Goal: Task Accomplishment & Management: Use online tool/utility

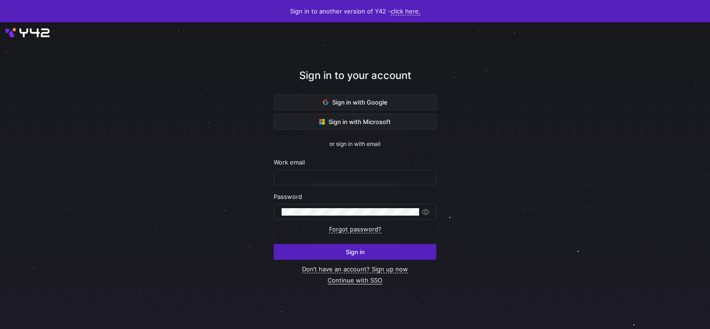
click at [353, 279] on link "Continue with SSO" at bounding box center [355, 281] width 55 height 8
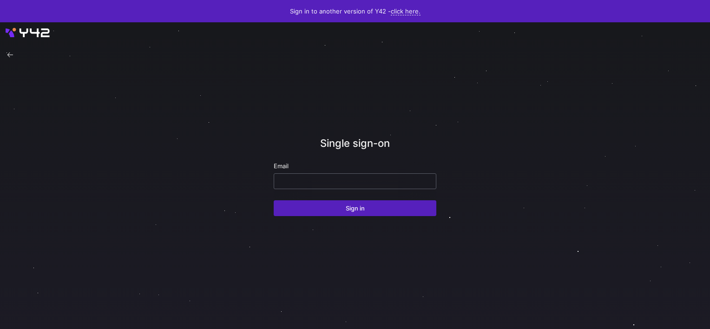
click at [327, 184] on input "email" at bounding box center [355, 181] width 147 height 7
type input "[PERSON_NAME][EMAIL_ADDRESS][DOMAIN_NAME]"
click at [274, 200] on button "Sign in" at bounding box center [355, 208] width 163 height 16
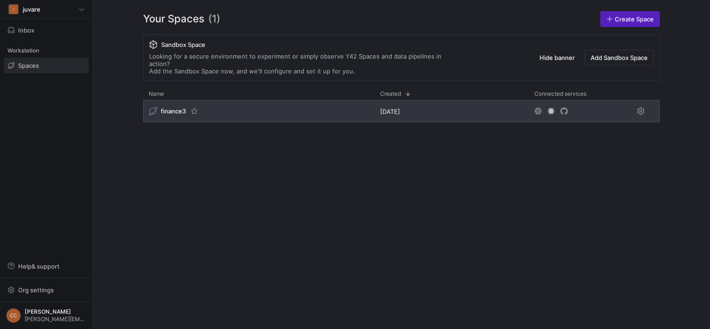
click at [172, 107] on span "finance3" at bounding box center [173, 110] width 25 height 7
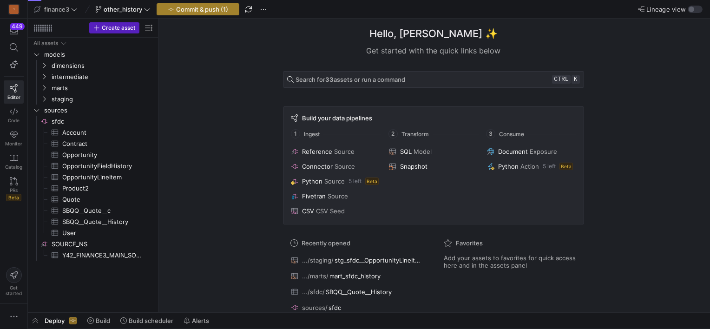
click at [184, 8] on span "Commit & push (1)" at bounding box center [202, 9] width 52 height 7
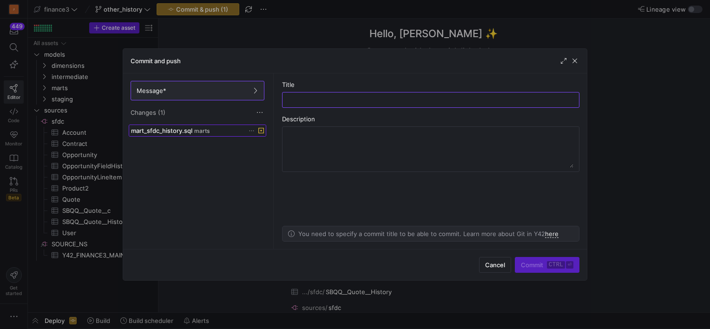
click at [186, 132] on span "mart_sfdc_history.sql" at bounding box center [161, 130] width 61 height 7
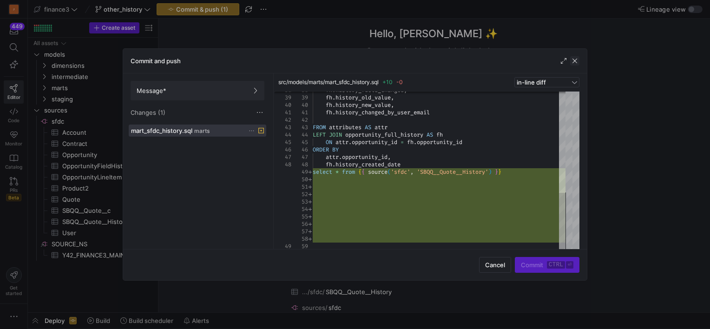
click at [578, 61] on span "button" at bounding box center [574, 60] width 9 height 9
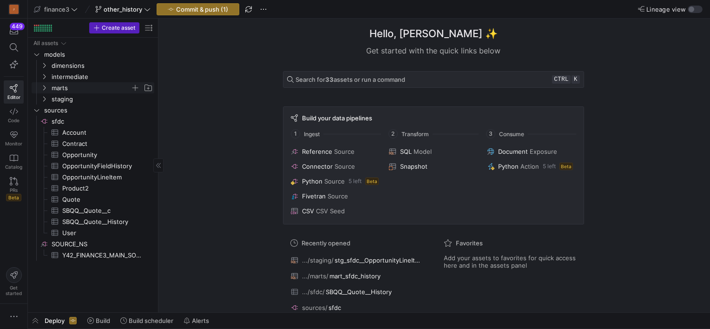
click at [42, 85] on icon "Press SPACE to select this row." at bounding box center [44, 88] width 7 height 6
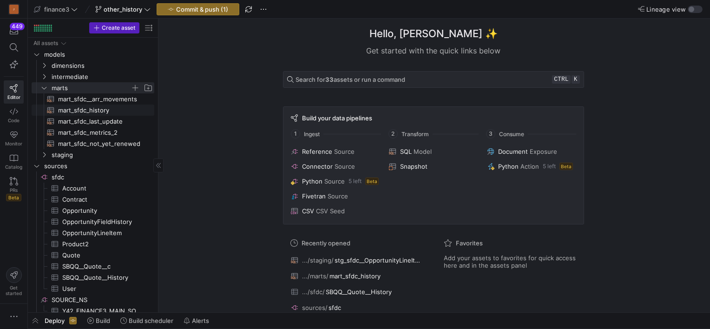
click at [102, 112] on span "mart_sfdc_history​​​​​​​​​​" at bounding box center [101, 110] width 86 height 11
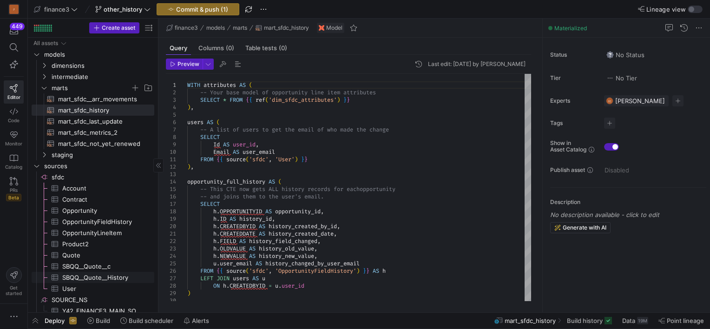
click at [95, 276] on span "SBQQ__Quote__History​​​​​​​​​" at bounding box center [102, 277] width 81 height 11
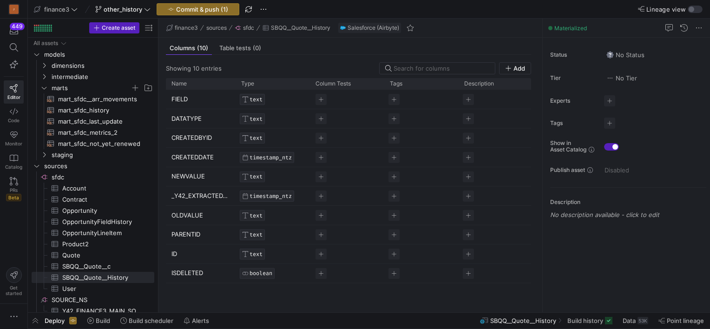
click at [186, 231] on p "PARENTID" at bounding box center [201, 234] width 59 height 18
click at [186, 231] on input "PARENTID" at bounding box center [196, 234] width 49 height 18
click at [41, 154] on icon "Press SPACE to select this row." at bounding box center [44, 155] width 7 height 6
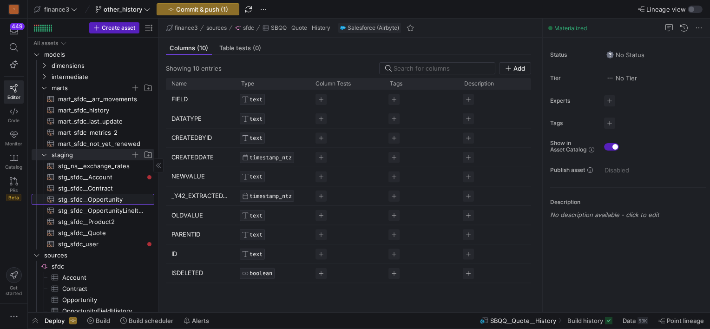
click at [105, 199] on span "stg_sfdc__Opportunity​​​​​​​​​​" at bounding box center [101, 199] width 86 height 11
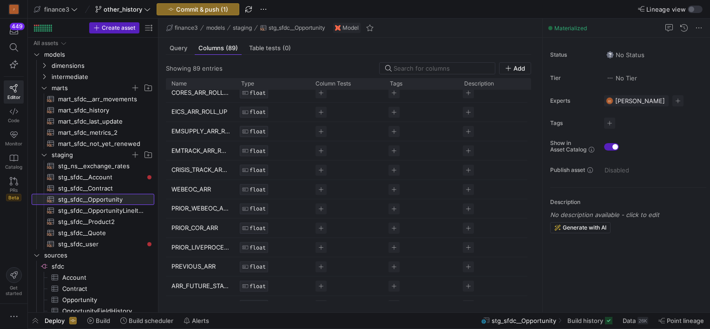
scroll to position [372, 0]
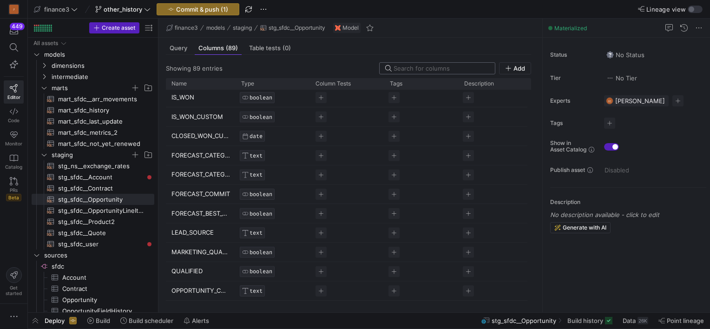
click at [418, 71] on input at bounding box center [442, 68] width 96 height 7
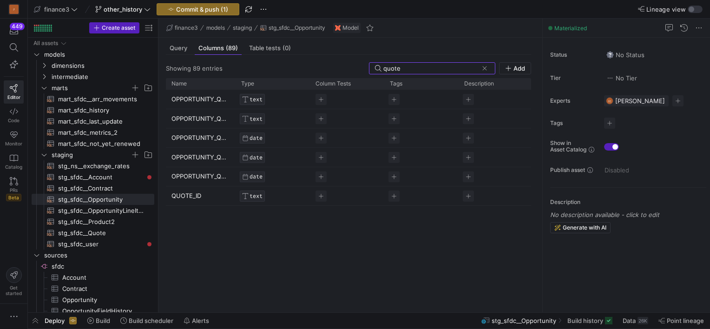
type input "quote"
click at [350, 271] on div "OPPORTUNITY_QUOTE_FOR TEXT OPPORTUNITY_QUOTE_REQUEST_STATUS TEXT OPPORTUNITY_QU…" at bounding box center [348, 197] width 365 height 215
click at [184, 46] on span "Query" at bounding box center [179, 48] width 18 height 6
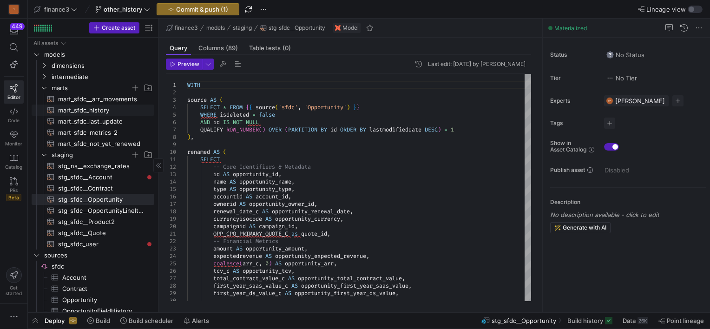
click at [90, 112] on span "mart_sfdc_history​​​​​​​​​​" at bounding box center [101, 110] width 86 height 11
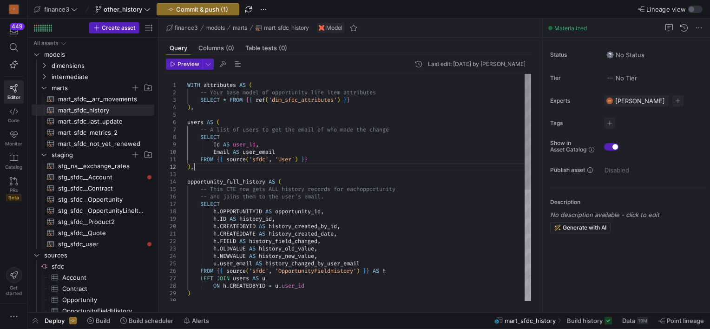
click at [379, 170] on div "WITH attributes AS ( -- Your base model of opportunity line item attrib utes SE…" at bounding box center [359, 297] width 344 height 446
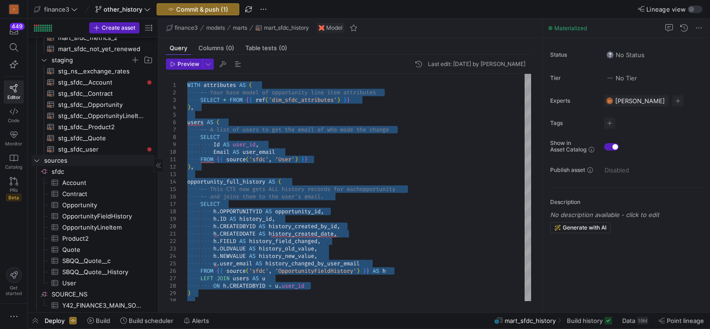
scroll to position [93, 0]
type textarea "FROM {{ source('sfdc', 'User') }} ), opportunity_full_history AS ( -- This CTE …"
click at [422, 222] on div "WITH attributes AS ( -- Your base model of opportunity line item attrib utes SE…" at bounding box center [359, 297] width 344 height 446
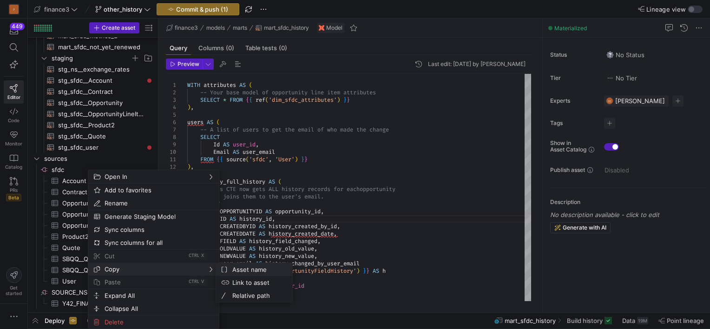
click at [249, 270] on span "Asset name" at bounding box center [257, 269] width 56 height 13
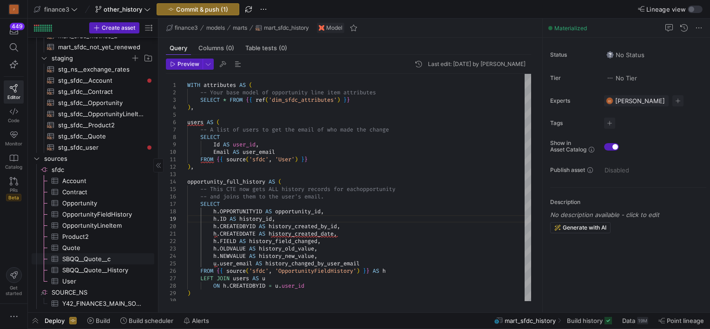
click at [86, 254] on span "SBQQ__Quote__c​​​​​​​​​" at bounding box center [102, 259] width 81 height 11
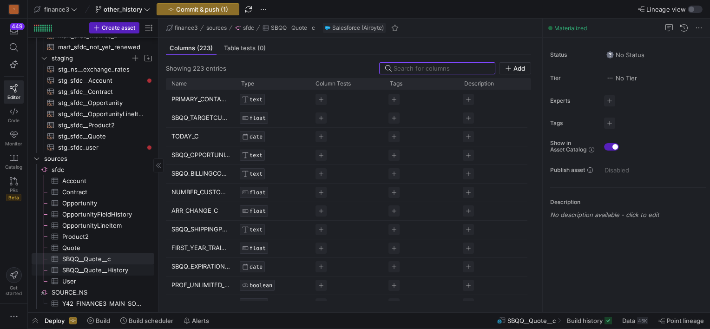
click at [94, 269] on span "SBQQ__Quote__History​​​​​​​​​" at bounding box center [102, 270] width 81 height 11
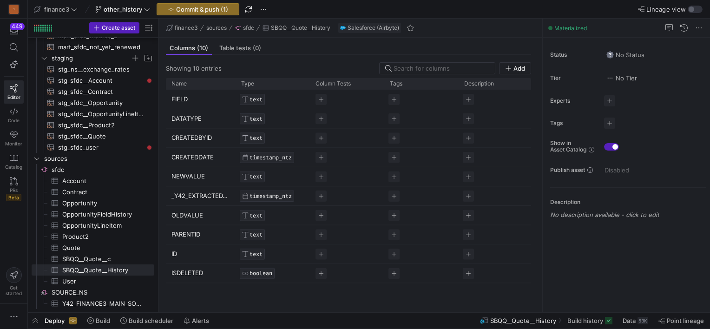
drag, startPoint x: 203, startPoint y: 289, endPoint x: 187, endPoint y: 119, distance: 169.9
click at [191, 136] on div "FIELD TEXT DATATYPE TEXT CREATEDBYID TEXT CREATEDDATE TIMESTAMP_NTZ NEWVALUE TE…" at bounding box center [348, 197] width 365 height 215
drag, startPoint x: 164, startPoint y: 63, endPoint x: 338, endPoint y: 300, distance: 294.5
click at [338, 300] on div "Showing 10 entries Add Drag here to set row groups Drag here to set column labe…" at bounding box center [348, 180] width 380 height 250
drag, startPoint x: 338, startPoint y: 300, endPoint x: 236, endPoint y: 290, distance: 103.2
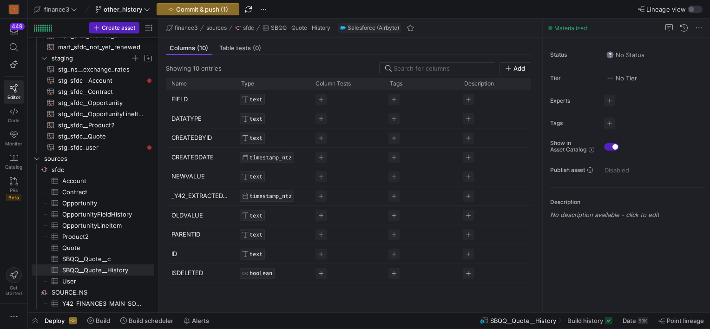
click at [236, 290] on div "FIELD TEXT DATATYPE TEXT CREATEDBYID TEXT CREATEDDATE TIMESTAMP_NTZ NEWVALUE TE…" at bounding box center [348, 197] width 365 height 215
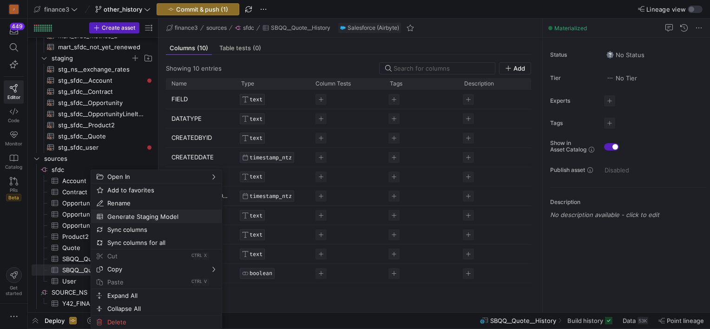
click at [126, 216] on span "Generate Staging Model" at bounding box center [149, 216] width 90 height 13
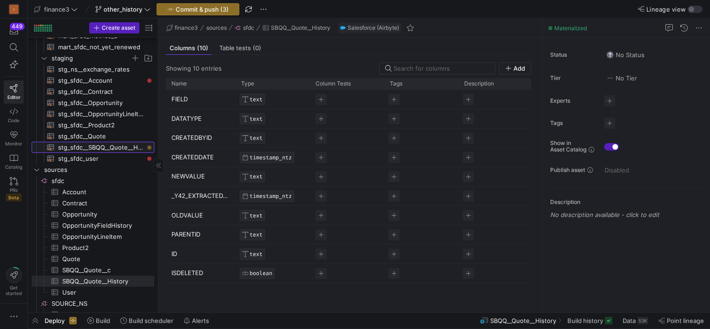
click at [100, 148] on span "stg_sfdc__SBQQ__Quote__History​​​​​​​​​​" at bounding box center [101, 147] width 86 height 11
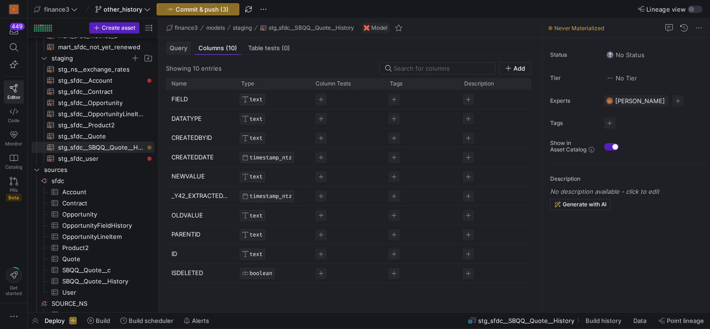
click at [175, 45] on span "Query" at bounding box center [179, 48] width 18 height 6
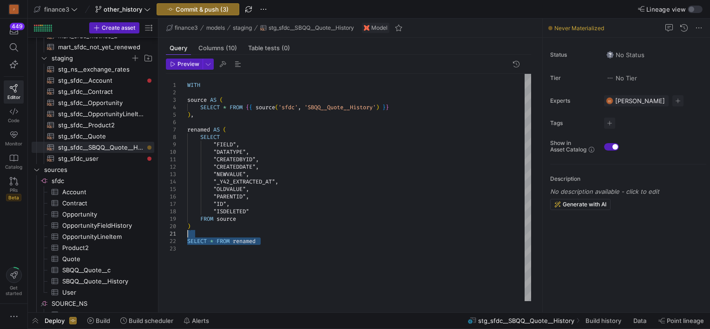
type textarea "WITH source AS ( SELECT * FROM {{ source('sfdc', 'SBQQ__Quote__History') }} ), …"
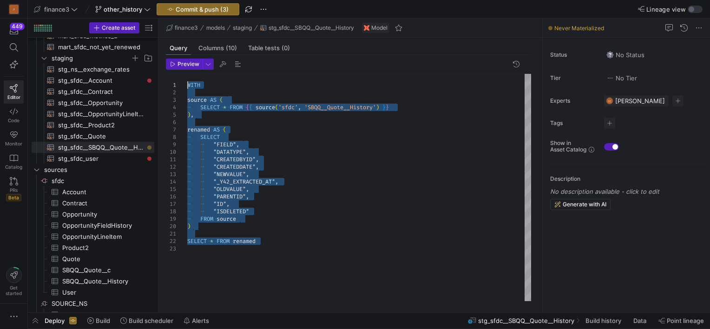
drag, startPoint x: 245, startPoint y: 232, endPoint x: 167, endPoint y: 78, distance: 172.9
click at [187, 78] on div "WITH source AS ( SELECT * FROM { { source ( 'sfdc' , 'SBQQ__Quote__History' ) }…" at bounding box center [359, 187] width 344 height 227
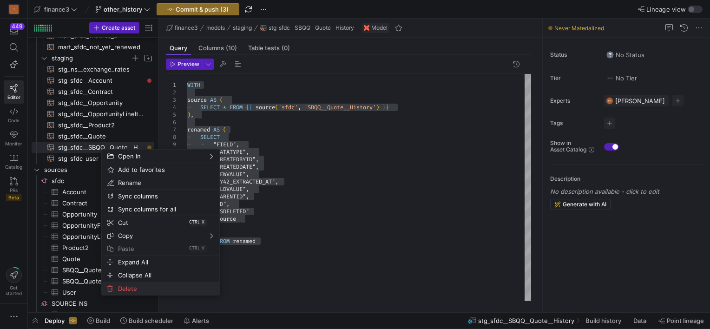
click at [139, 290] on span "Delete" at bounding box center [152, 288] width 77 height 13
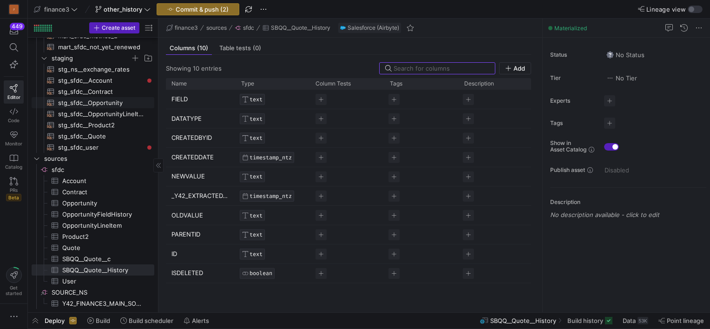
click at [97, 100] on span "stg_sfdc__Opportunity​​​​​​​​​​" at bounding box center [101, 103] width 86 height 11
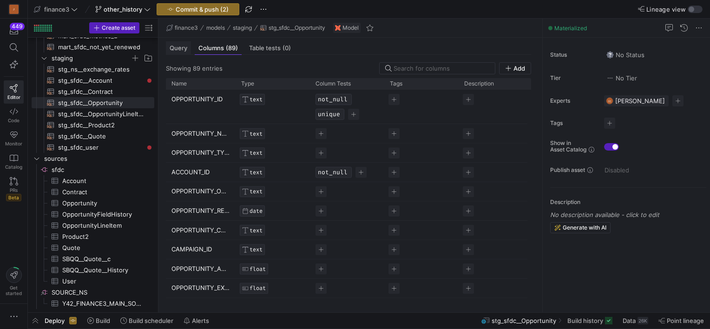
click at [174, 52] on div "Query" at bounding box center [178, 47] width 25 height 13
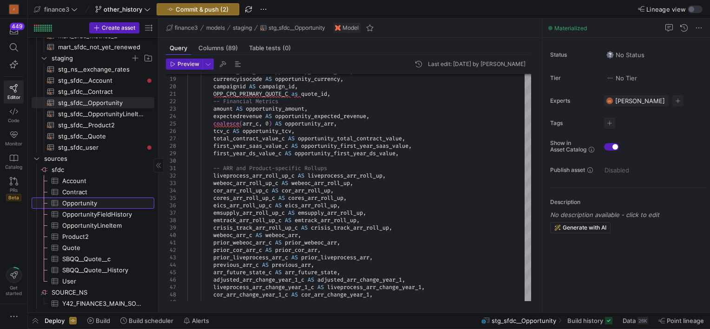
click at [68, 199] on span "Opportunity​​​​​​​​​" at bounding box center [102, 203] width 81 height 11
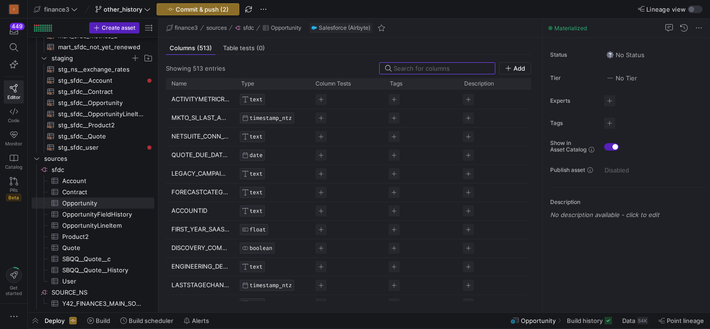
click at [430, 71] on input at bounding box center [442, 68] width 96 height 7
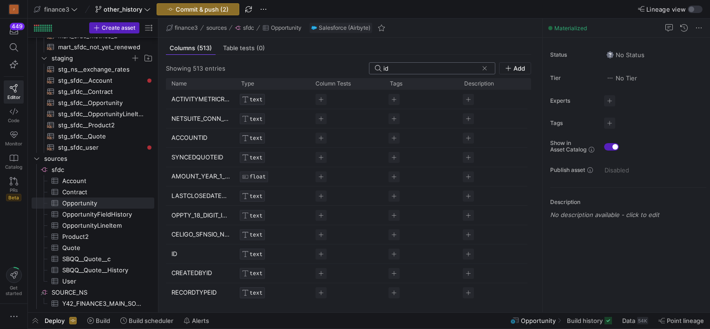
type input "i"
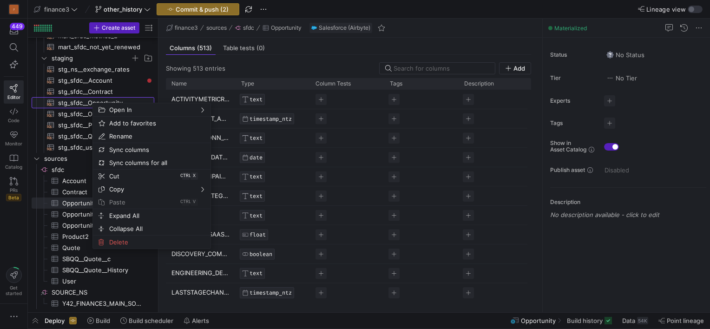
click at [71, 102] on span "stg_sfdc__Opportunity​​​​​​​​​​" at bounding box center [101, 103] width 86 height 11
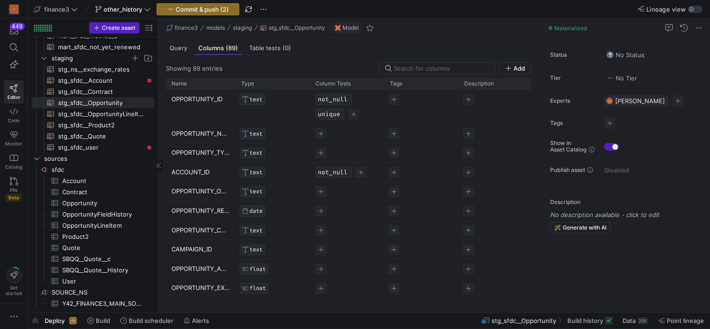
click at [175, 45] on span "Query" at bounding box center [179, 48] width 18 height 6
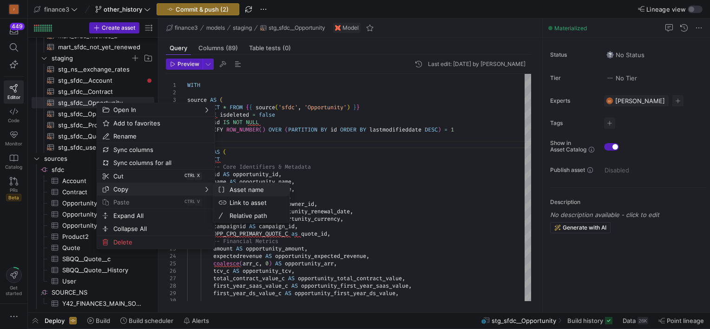
click at [249, 191] on span "Asset name" at bounding box center [254, 189] width 56 height 13
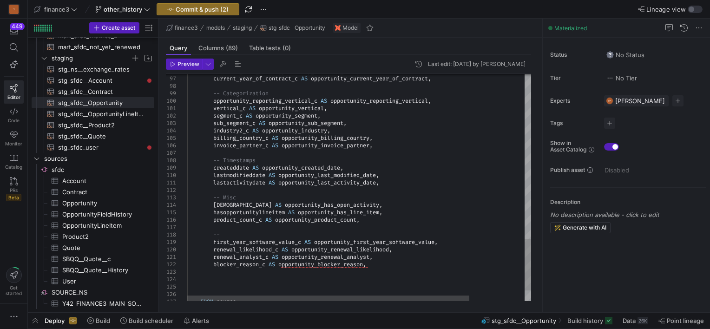
type textarea "WITH source AS ( SELECT * FROM {{ source('sfdc', 'Opportunity') }} WHERE isdele…"
type textarea "qu"
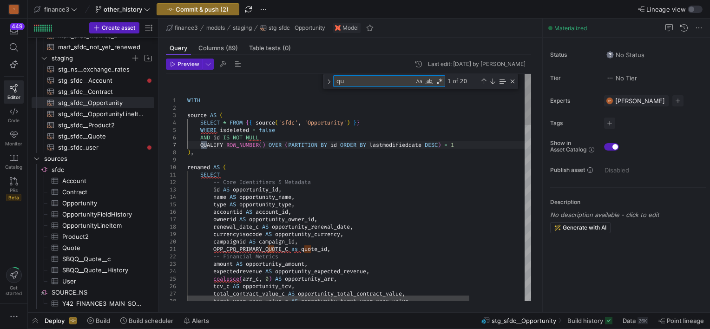
type textarea "OPP_CPQ_PRIMARY_QUOTE_C as quote_id, -- Financial Metrics amount AS opportunity…"
type textarea "quote"
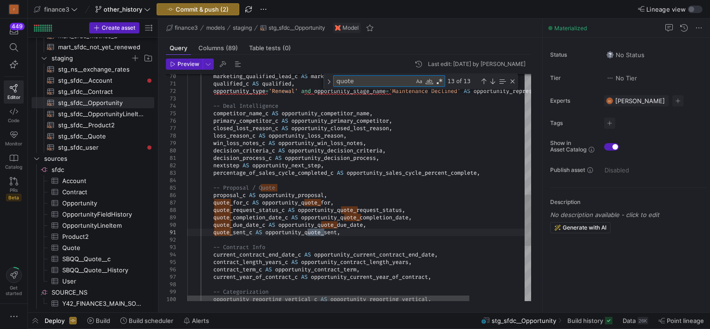
type textarea "OPP_CPQ_PRIMARY_QUOTE_C as quote_id, -- Financial Metrics amount AS opportunity…"
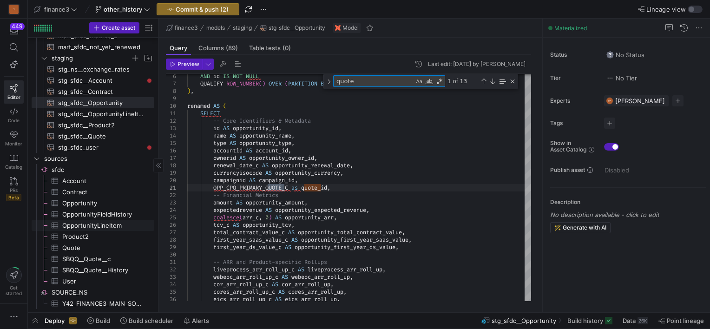
type textarea "quote"
click at [95, 226] on span "OpportunityLineItem​​​​​​​​​" at bounding box center [102, 225] width 81 height 11
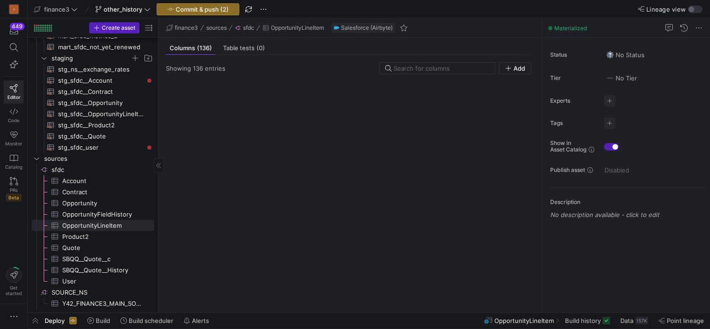
click at [87, 201] on span "Opportunity​​​​​​​​​" at bounding box center [102, 203] width 81 height 11
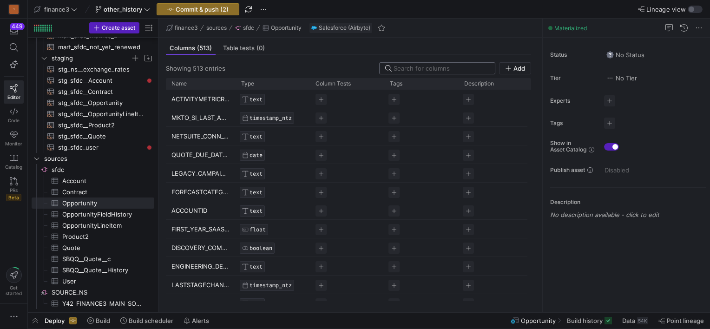
click at [421, 68] on input at bounding box center [442, 68] width 96 height 7
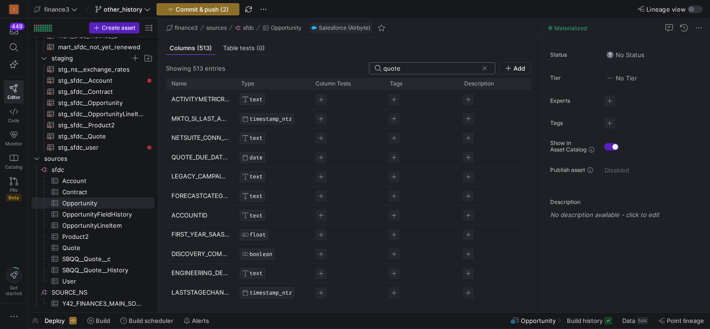
click at [418, 71] on input "quote" at bounding box center [430, 68] width 95 height 7
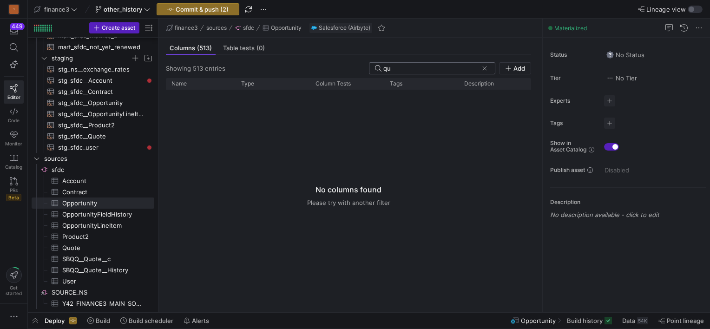
type input "q"
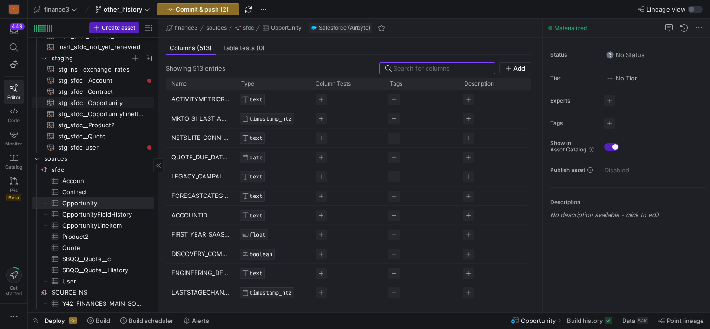
click at [99, 102] on span "stg_sfdc__Opportunity​​​​​​​​​​" at bounding box center [101, 103] width 86 height 11
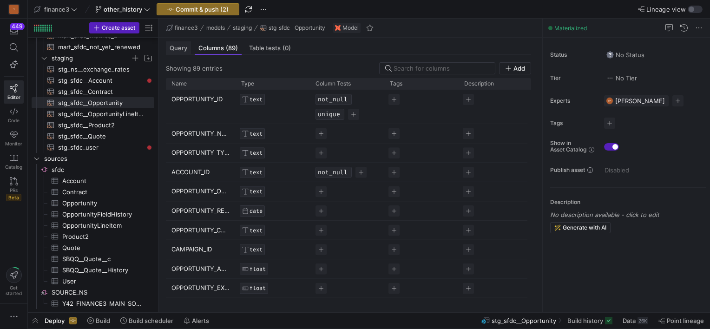
click at [184, 46] on span "Query" at bounding box center [179, 48] width 18 height 6
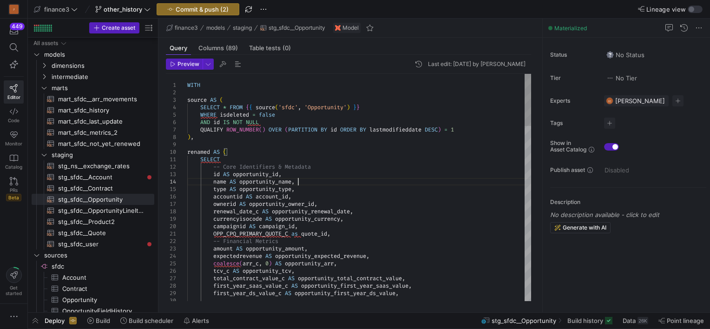
scroll to position [93, 0]
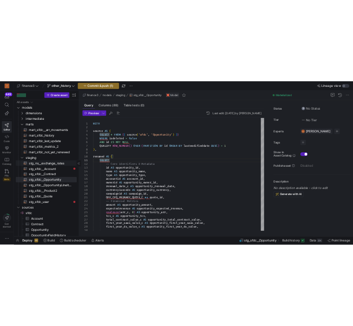
scroll to position [0, 0]
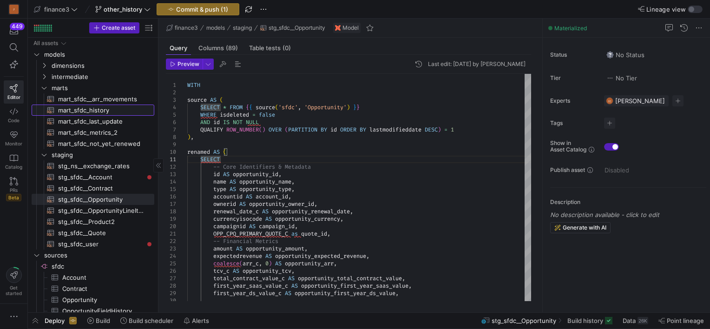
click at [86, 105] on span "mart_sfdc_history​​​​​​​​​​" at bounding box center [101, 110] width 86 height 11
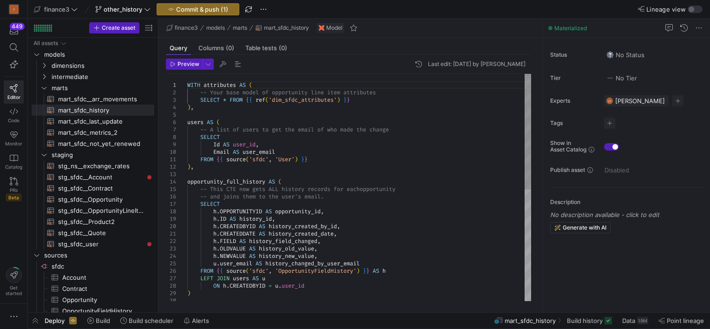
click at [384, 151] on div "WITH attributes AS ( -- Your base model of opportunity line item attrib utes SE…" at bounding box center [359, 297] width 344 height 446
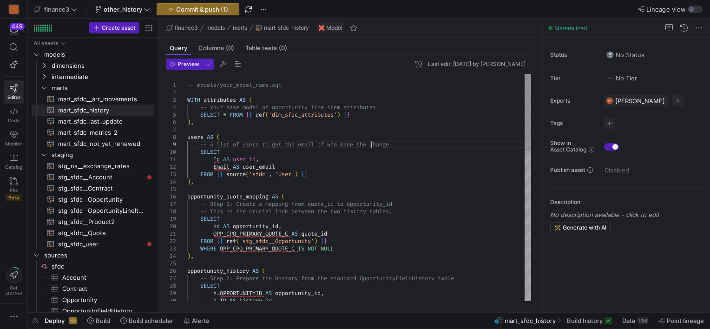
drag, startPoint x: 235, startPoint y: 226, endPoint x: 213, endPoint y: 224, distance: 22.4
drag, startPoint x: 303, startPoint y: 233, endPoint x: 214, endPoint y: 231, distance: 88.8
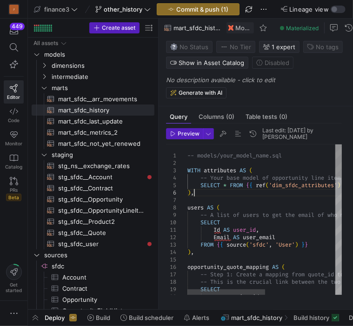
click at [154, 166] on div at bounding box center [158, 164] width 10 height 14
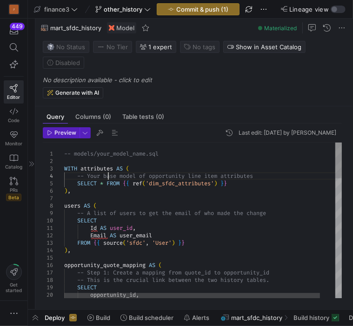
scroll to position [0, 6]
drag, startPoint x: 107, startPoint y: 177, endPoint x: 90, endPoint y: 175, distance: 17.3
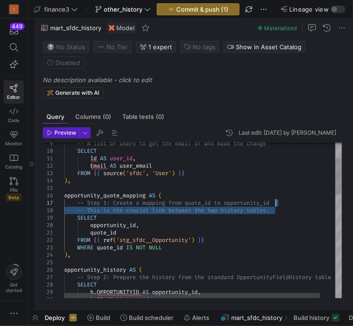
drag, startPoint x: 277, startPoint y: 212, endPoint x: 279, endPoint y: 203, distance: 9.4
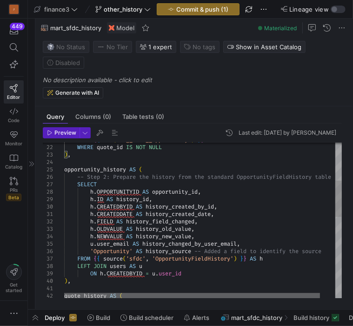
click at [178, 293] on div at bounding box center [192, 296] width 256 height 6
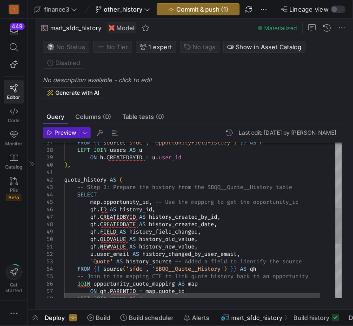
click at [149, 210] on div "FROM { { source ( 'sfdc' , 'OpportunityFieldHistory' ) } } AS h LEFT JOIN users…" at bounding box center [211, 197] width 294 height 667
click at [177, 217] on div "FROM { { source ( 'sfdc' , 'OpportunityFieldHistory' ) } } AS h LEFT JOIN users…" at bounding box center [211, 197] width 294 height 667
click at [182, 229] on div "FROM { { source ( 'sfdc' , 'OpportunityFieldHistory' ) } } AS h LEFT JOIN users…" at bounding box center [211, 197] width 294 height 667
click at [188, 247] on div "FROM { { source ( 'sfdc' , 'OpportunityFieldHistory' ) } } AS h LEFT JOIN users…" at bounding box center [211, 197] width 294 height 667
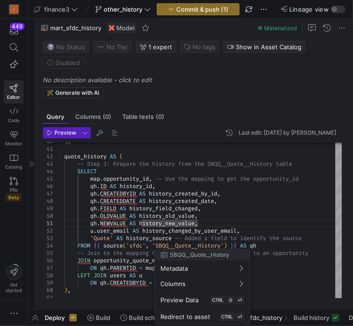
click at [255, 192] on div at bounding box center [176, 163] width 353 height 326
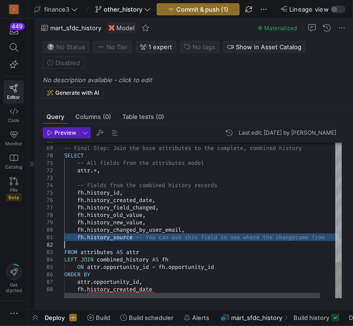
drag, startPoint x: 236, startPoint y: 233, endPoint x: 336, endPoint y: 239, distance: 100.1
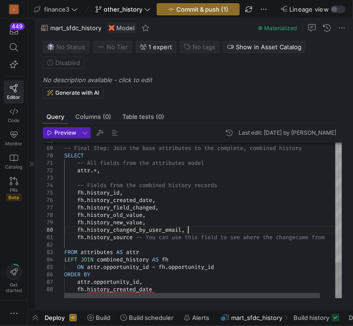
drag, startPoint x: 179, startPoint y: 238, endPoint x: 147, endPoint y: 236, distance: 31.7
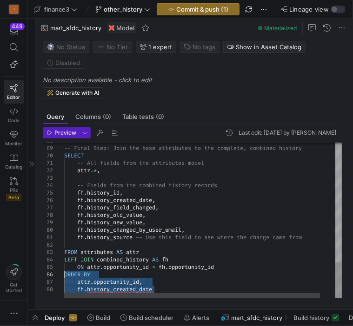
drag, startPoint x: 163, startPoint y: 289, endPoint x: 62, endPoint y: 272, distance: 101.7
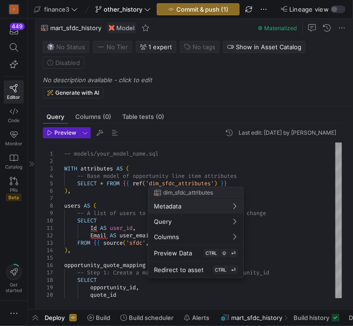
click at [297, 190] on div at bounding box center [176, 163] width 353 height 326
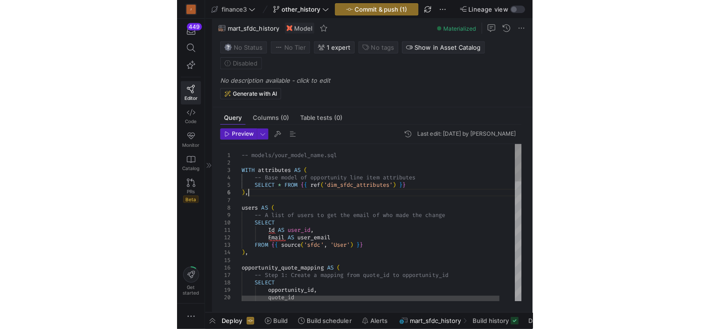
scroll to position [7, 0]
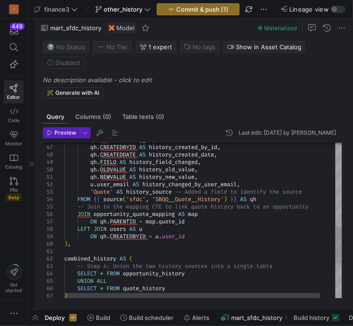
click at [222, 209] on div "JOIN opportunity_quote_mapping AS map ON qh . PARENTID = map . quote_id LEFT JO…" at bounding box center [211, 120] width 294 height 653
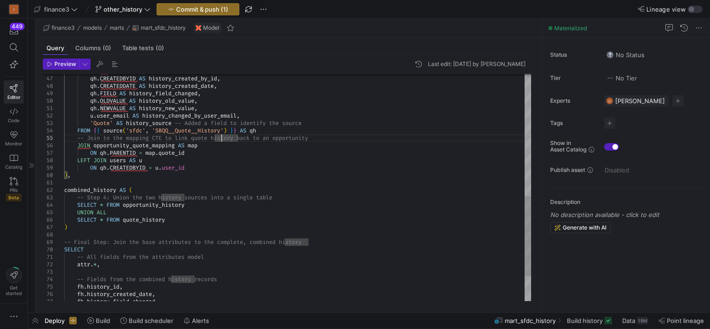
type textarea "combined_history AS ( -- Step 4: Union the two history sources into a single ta…"
drag, startPoint x: 397, startPoint y: 202, endPoint x: 344, endPoint y: 184, distance: 55.6
click at [396, 202] on div "JOIN opportunity_quote_mapping AS map ON qh . PARENTID = map . quote_id LEFT JO…" at bounding box center [297, 48] width 467 height 647
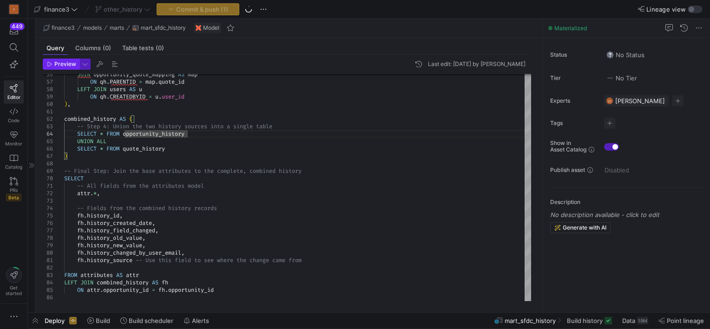
click at [57, 63] on span "Preview" at bounding box center [65, 64] width 22 height 7
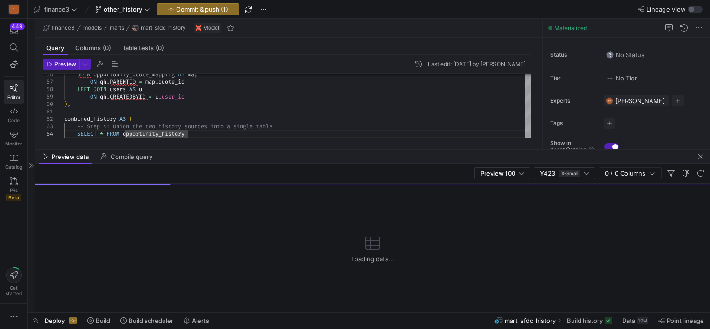
click at [34, 165] on div at bounding box center [31, 166] width 7 height 294
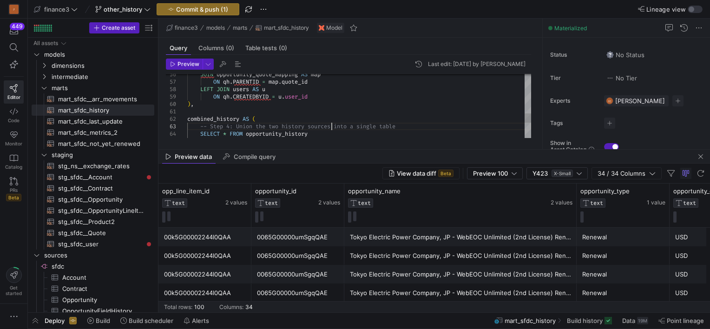
scroll to position [7, 123]
click at [222, 65] on span "button" at bounding box center [223, 64] width 11 height 11
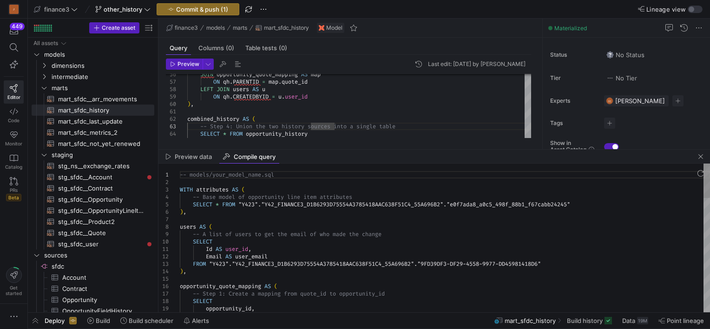
scroll to position [0, 0]
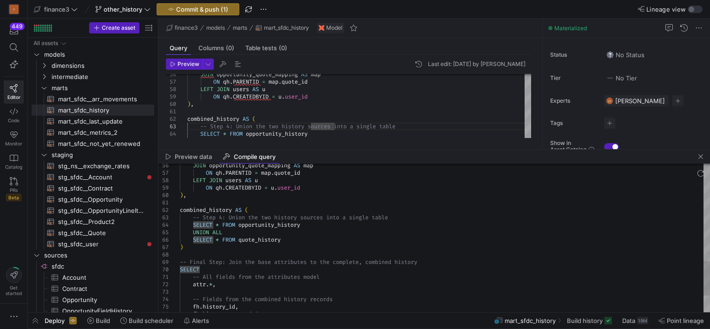
type textarea "combined_history AS ( -- Step 4: Union the two history sources into a single ta…"
drag, startPoint x: 244, startPoint y: 231, endPoint x: 173, endPoint y: 222, distance: 71.8
click at [180, 222] on div "JOIN opportunity_quote_mapping AS map ON qh . PARENTID = map . quote_id LEFT JO…" at bounding box center [445, 65] width 530 height 640
click at [699, 158] on span "button" at bounding box center [700, 156] width 11 height 11
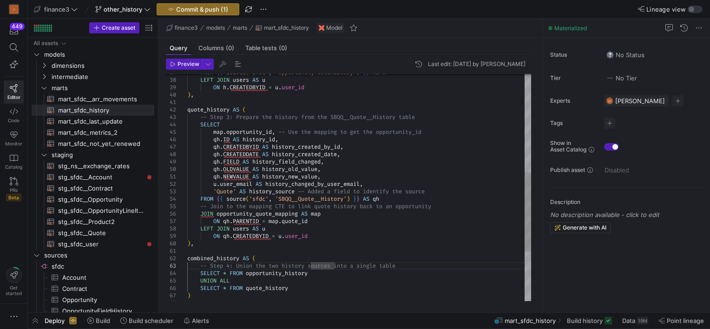
scroll to position [7, 143]
drag, startPoint x: 315, startPoint y: 221, endPoint x: 224, endPoint y: 221, distance: 90.2
click at [224, 221] on div "JOIN opportunity_quote_mapping AS map ON qh . PARENTID = map . quote_id LEFT JO…" at bounding box center [359, 117] width 344 height 647
type textarea "qh.NEWVALUE AS history_new_value, u.user_email AS history_changed_by_user_email…"
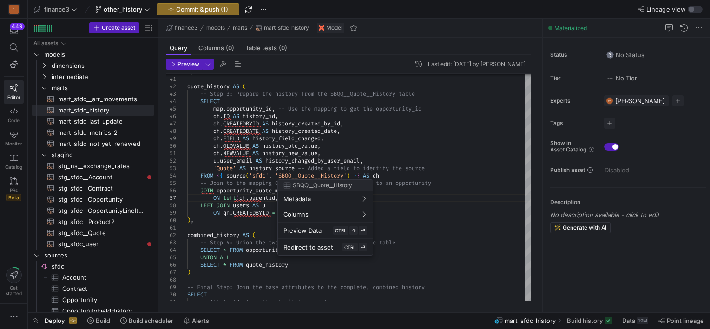
click at [420, 238] on div at bounding box center [355, 164] width 710 height 329
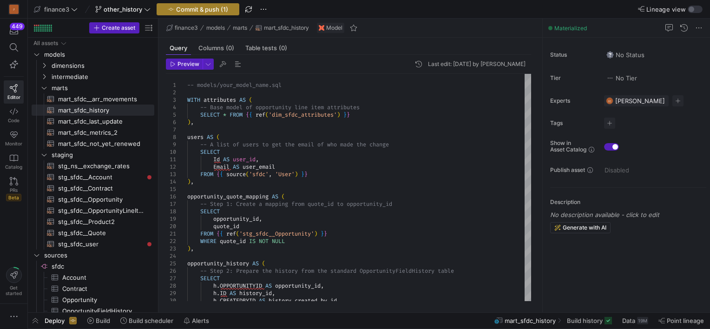
click at [196, 6] on span "Commit & push (1)" at bounding box center [202, 9] width 52 height 7
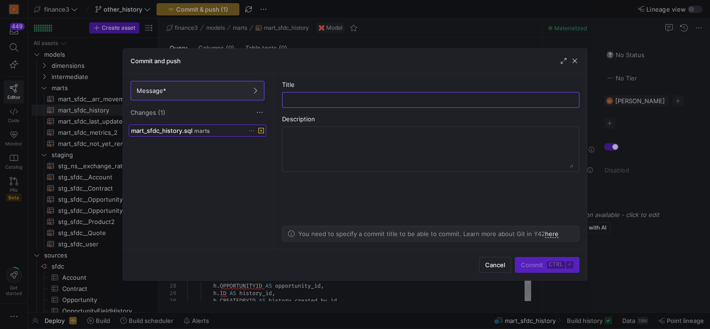
click at [174, 129] on span "mart_sfdc_history.sql" at bounding box center [161, 130] width 61 height 7
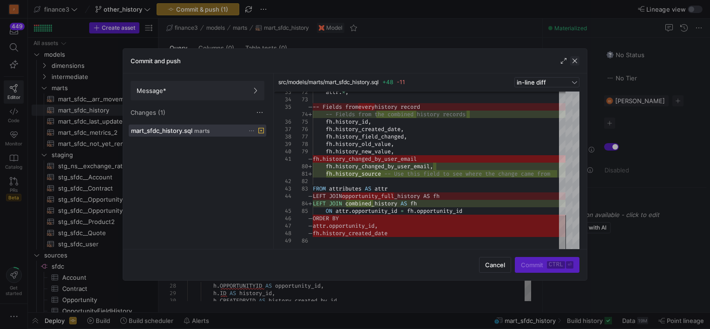
click at [578, 59] on span "button" at bounding box center [574, 60] width 9 height 9
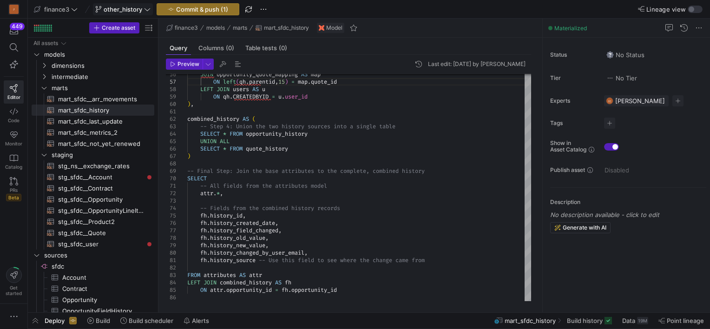
click at [141, 8] on span "other_history" at bounding box center [123, 9] width 39 height 7
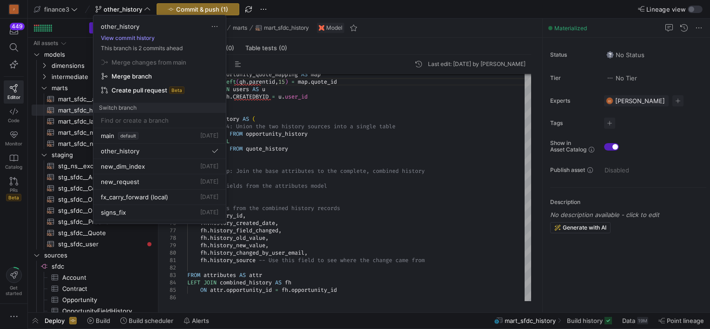
click at [141, 37] on button "View commit history" at bounding box center [127, 38] width 69 height 7
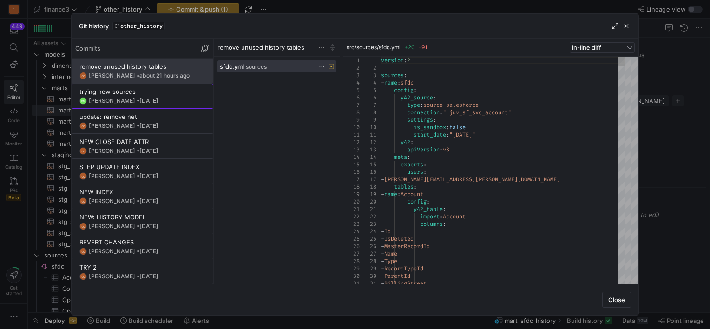
click at [143, 91] on div "trying new sources" at bounding box center [142, 91] width 126 height 7
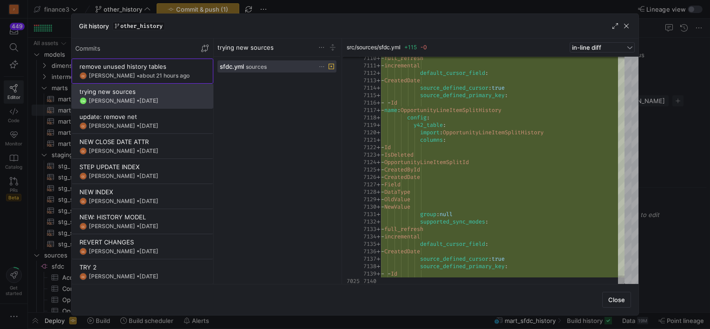
click at [134, 67] on div "remove unused history tables" at bounding box center [142, 66] width 126 height 7
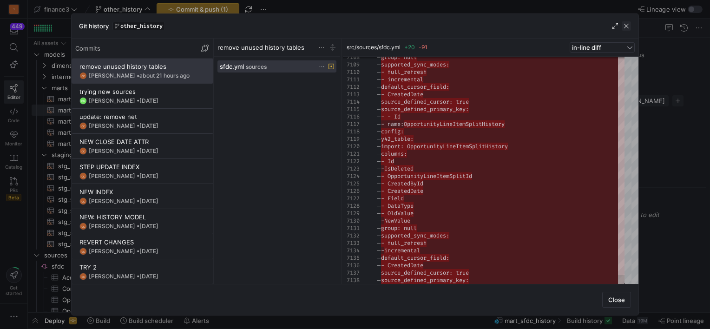
click at [627, 26] on span "button" at bounding box center [626, 25] width 9 height 9
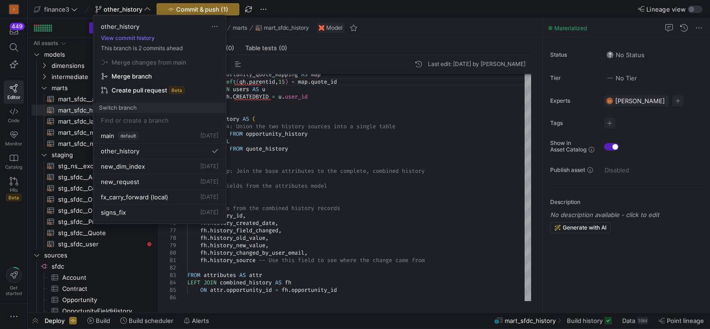
click at [397, 157] on div at bounding box center [355, 164] width 710 height 329
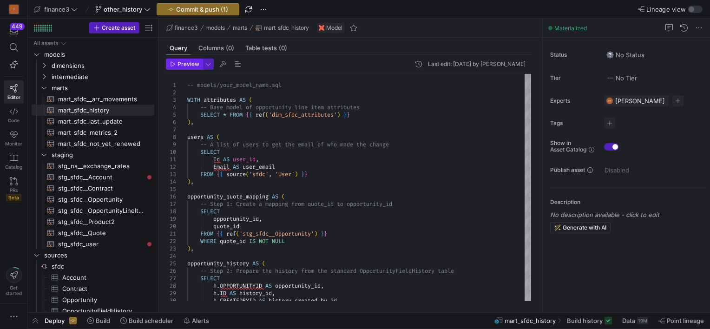
click at [184, 65] on span "Preview" at bounding box center [189, 64] width 22 height 7
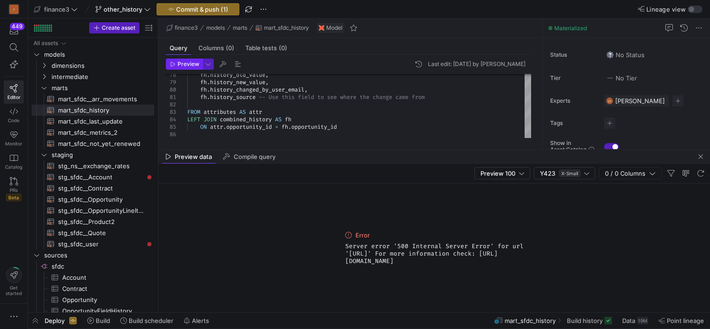
click at [173, 65] on icon "button" at bounding box center [173, 64] width 4 height 5
click at [702, 156] on span "button" at bounding box center [700, 156] width 11 height 11
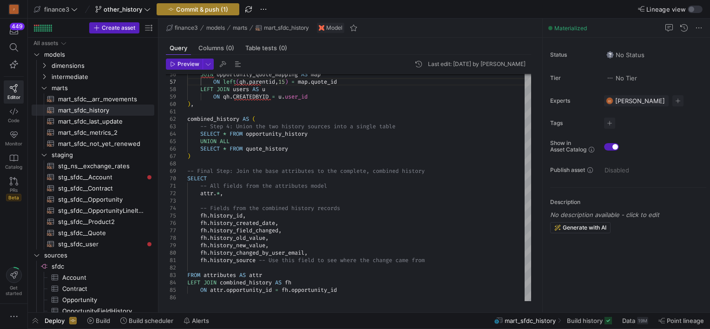
click at [193, 4] on span "button" at bounding box center [198, 9] width 82 height 11
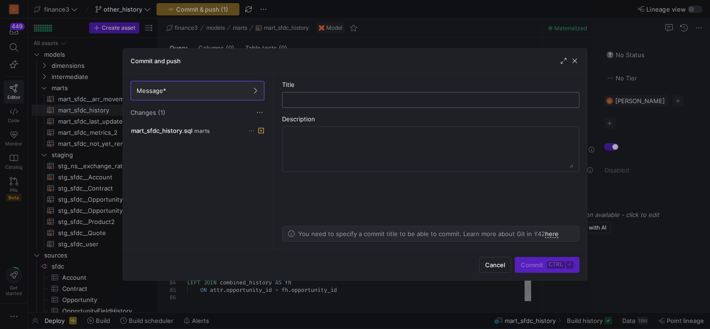
click at [315, 100] on input "text" at bounding box center [431, 99] width 282 height 7
type input "New qoute history"
click at [542, 263] on span "Commit ctrl ⏎" at bounding box center [547, 264] width 53 height 7
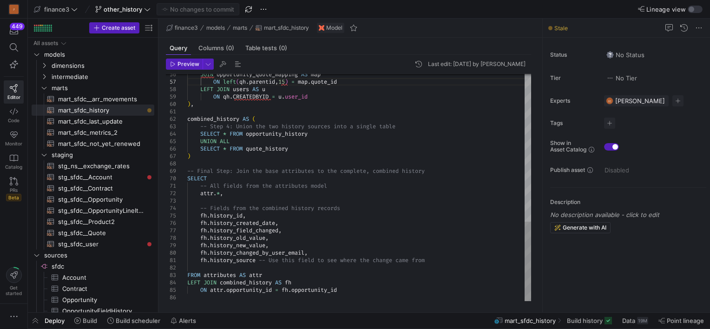
scroll to position [7, 153]
click at [94, 111] on span "mart_sfdc_history​​​​​​​​​​" at bounding box center [101, 110] width 86 height 11
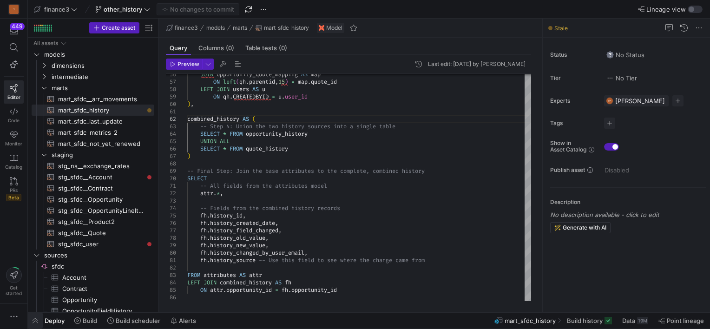
click at [34, 318] on span "button" at bounding box center [35, 321] width 15 height 16
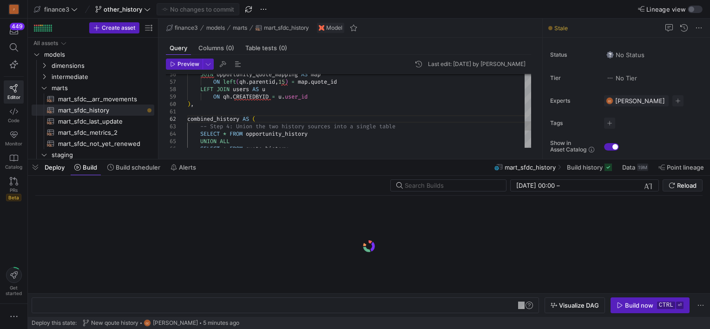
scroll to position [0, 92]
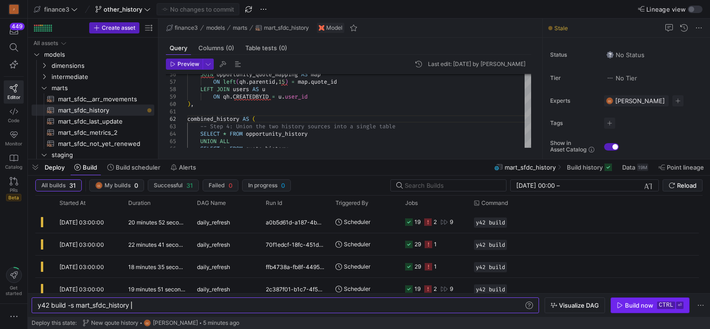
click at [621, 301] on span "button" at bounding box center [650, 305] width 78 height 15
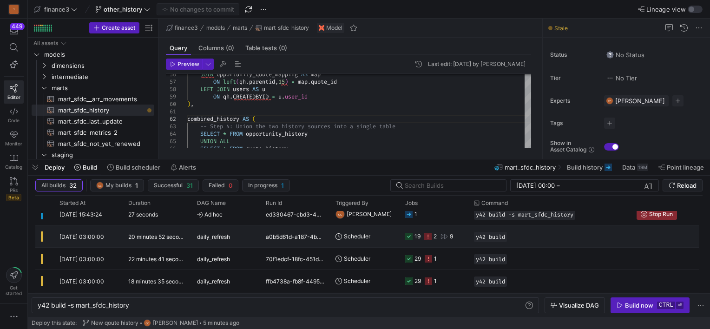
scroll to position [0, 0]
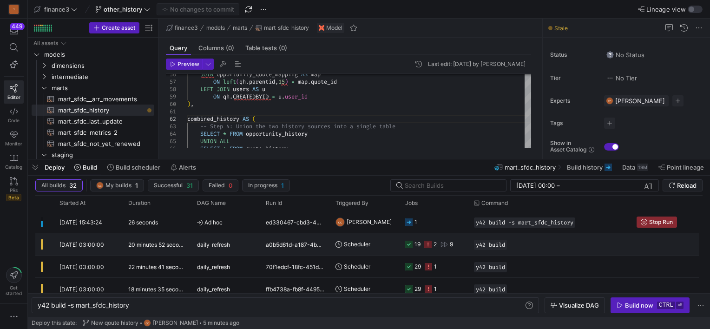
click at [428, 242] on rect at bounding box center [427, 244] width 7 height 7
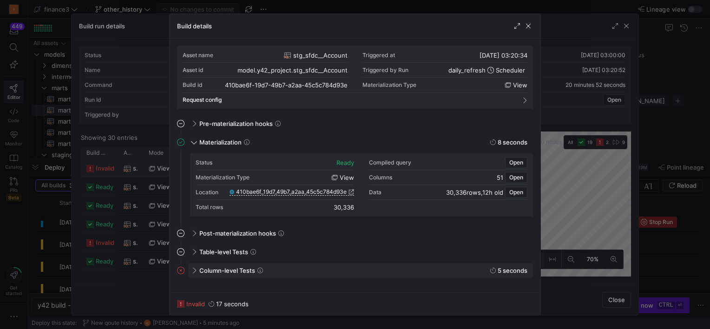
click at [238, 270] on span "Column-level Tests" at bounding box center [227, 270] width 56 height 7
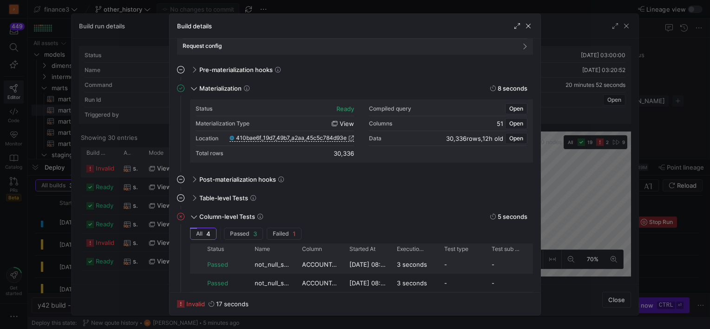
scroll to position [99, 0]
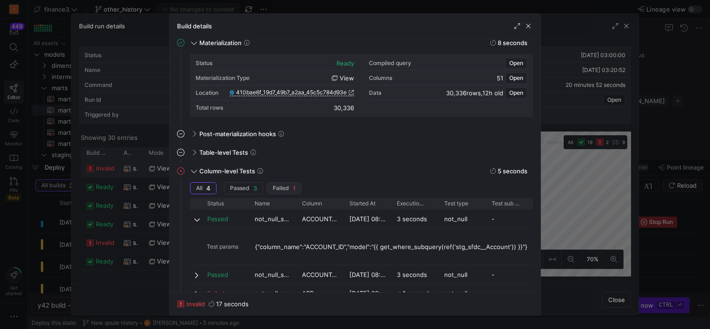
click at [290, 183] on span "button" at bounding box center [284, 188] width 34 height 11
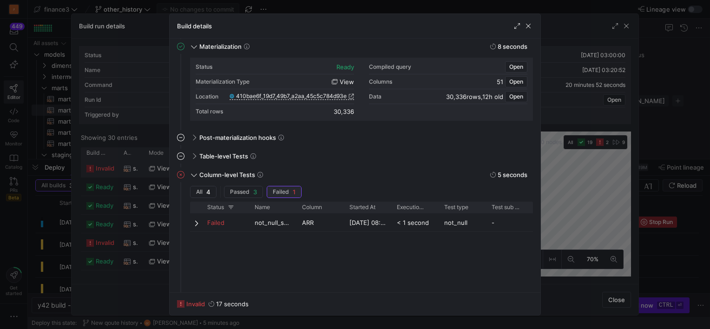
scroll to position [95, 0]
click at [270, 220] on span "not_null_stg_sfdc__Account_ARR" at bounding box center [273, 224] width 36 height 18
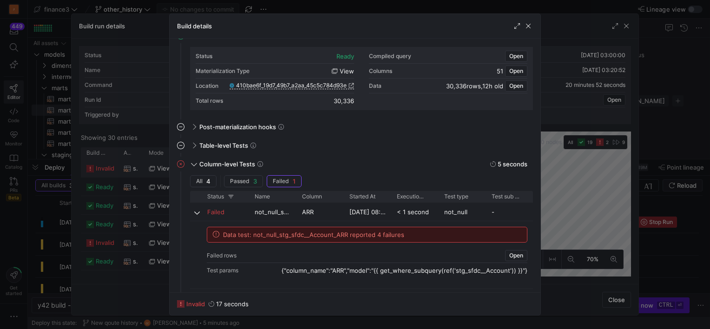
scroll to position [112, 0]
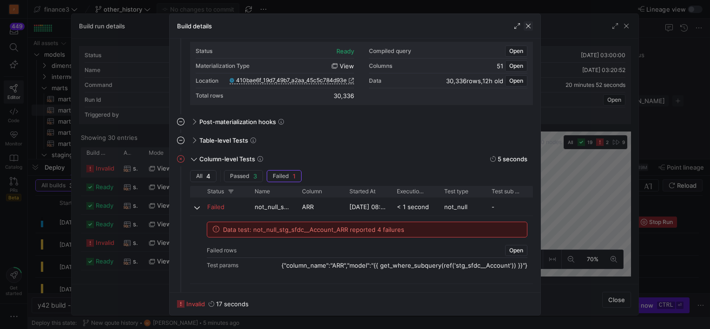
click at [526, 21] on span "button" at bounding box center [528, 25] width 9 height 9
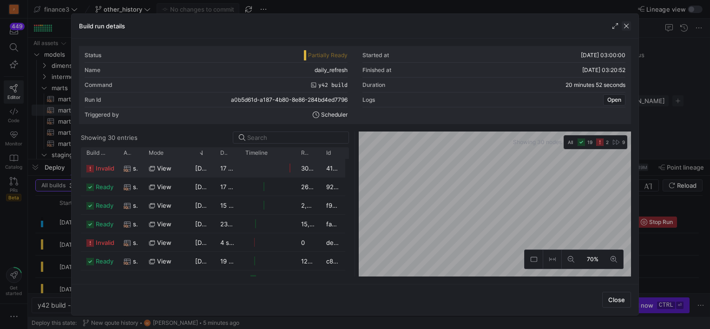
click at [624, 25] on span "button" at bounding box center [626, 25] width 9 height 9
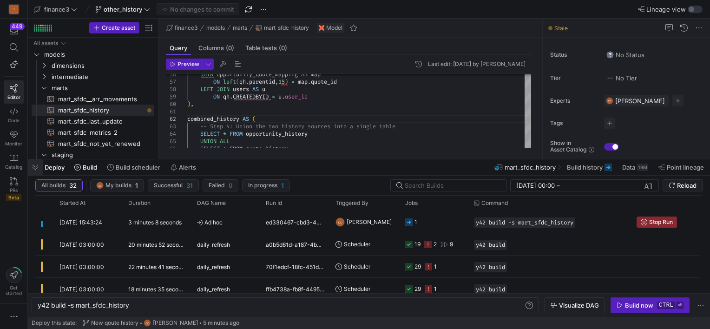
click at [30, 167] on span "button" at bounding box center [35, 167] width 15 height 16
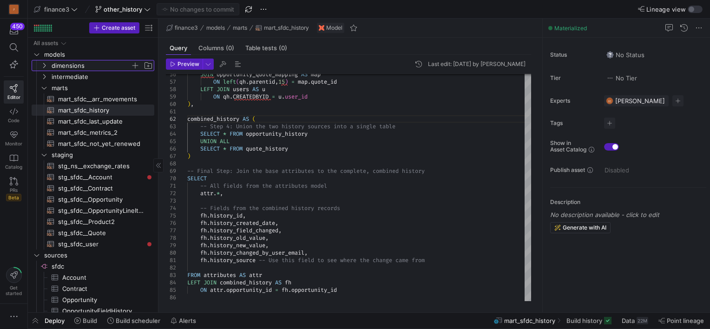
click at [48, 64] on span "dimensions" at bounding box center [97, 65] width 114 height 10
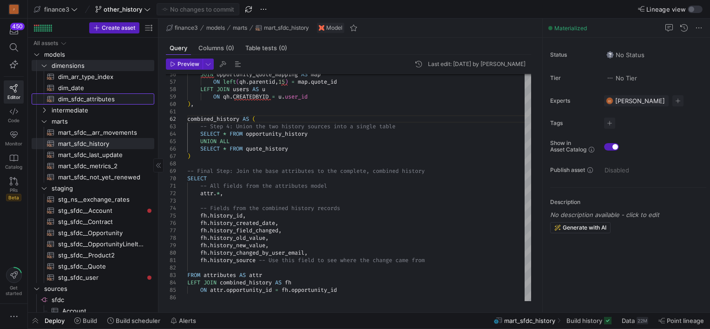
click at [80, 98] on span "dim_sfdc_attributes​​​​​​​​​​" at bounding box center [101, 99] width 86 height 11
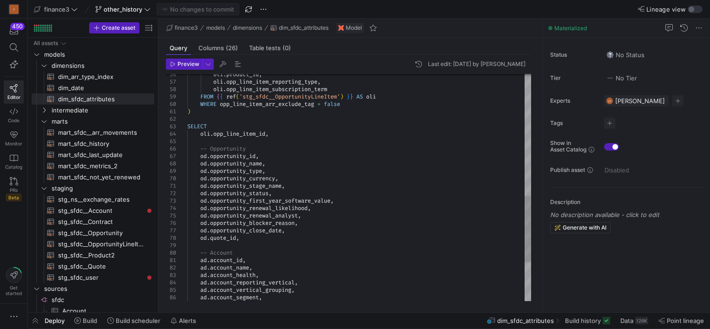
scroll to position [7, 0]
click at [359, 143] on div "oli . product_id , oli . opp_line_item_reporting_type , oli . opp_line_item_sub…" at bounding box center [359, 44] width 344 height 781
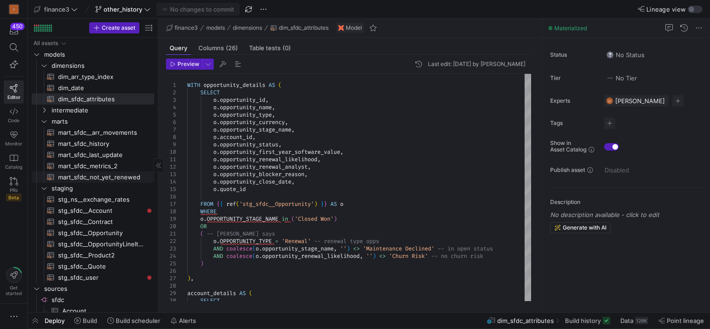
click at [102, 174] on span "mart_sfdc_not_yet_renewed​​​​​​​​​​" at bounding box center [101, 177] width 86 height 11
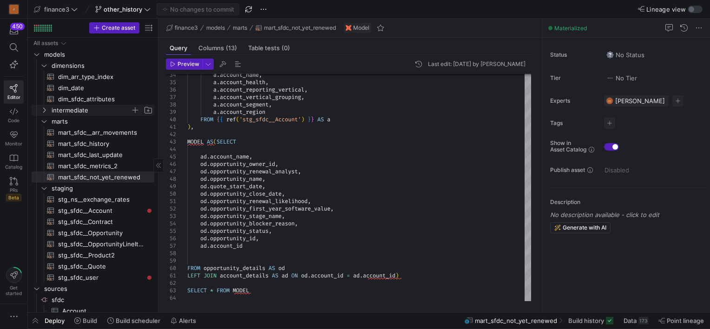
click at [46, 110] on icon "Press SPACE to select this row." at bounding box center [44, 110] width 7 height 6
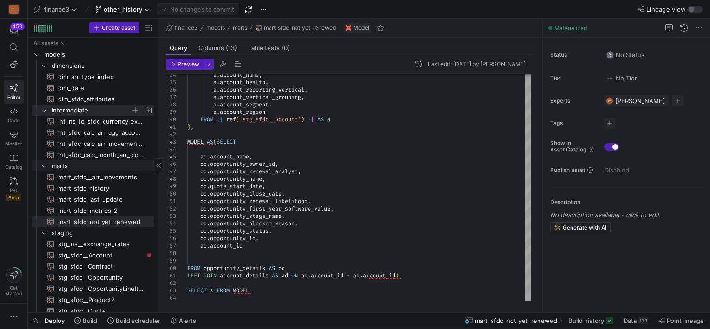
click at [95, 154] on span "int_sfdc_calc_month_arr_closed_won_arr_eligible​​​​​​​​​​" at bounding box center [101, 155] width 86 height 11
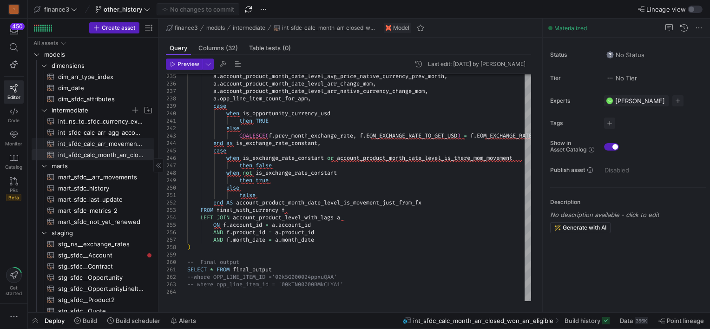
click at [99, 141] on span "int_sfdc_calc_arr_movement_class​​​​​​​​​​" at bounding box center [101, 144] width 86 height 11
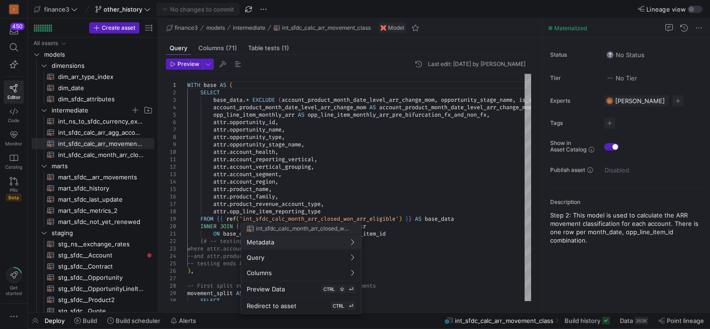
click at [362, 217] on div at bounding box center [355, 164] width 710 height 329
click at [296, 224] on div "int_sfdc_calc_month_arr_closed_won_arr_eligible" at bounding box center [301, 228] width 120 height 11
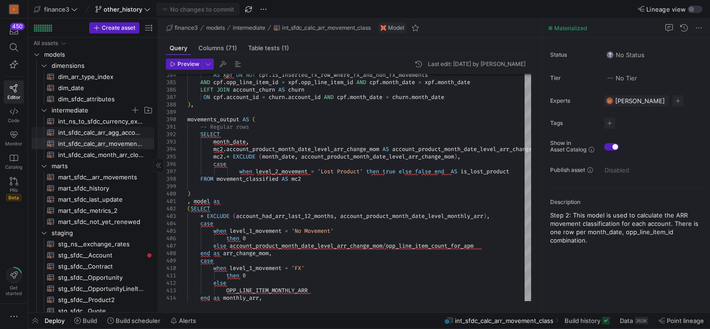
click at [91, 131] on span "int_sfdc_calc_arr_agg_account​​​​​​​​​​" at bounding box center [101, 132] width 86 height 11
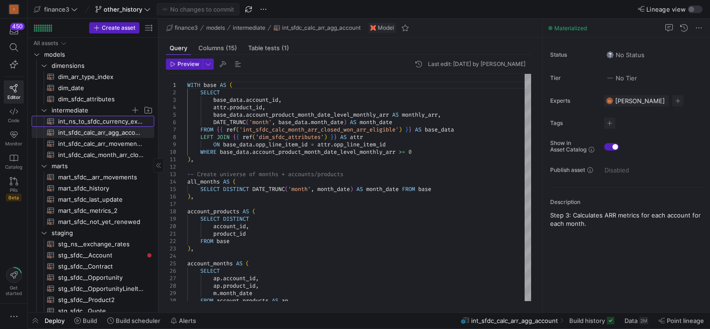
click at [117, 122] on span "int_ns_to_sfdc_currency_exchange_map​​​​​​​​​​" at bounding box center [101, 121] width 86 height 11
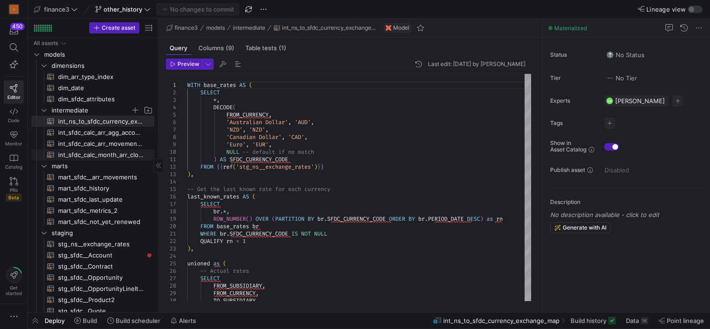
click at [77, 152] on span "int_sfdc_calc_month_arr_closed_won_arr_eligible​​​​​​​​​​" at bounding box center [101, 155] width 86 height 11
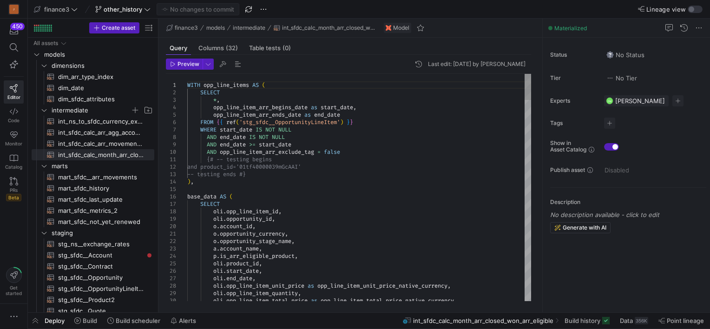
type textarea "WITH opp_line_items AS ( SELECT *, opp_line_item_arr_begins_date as start_date,…"
